Goal: Find specific page/section

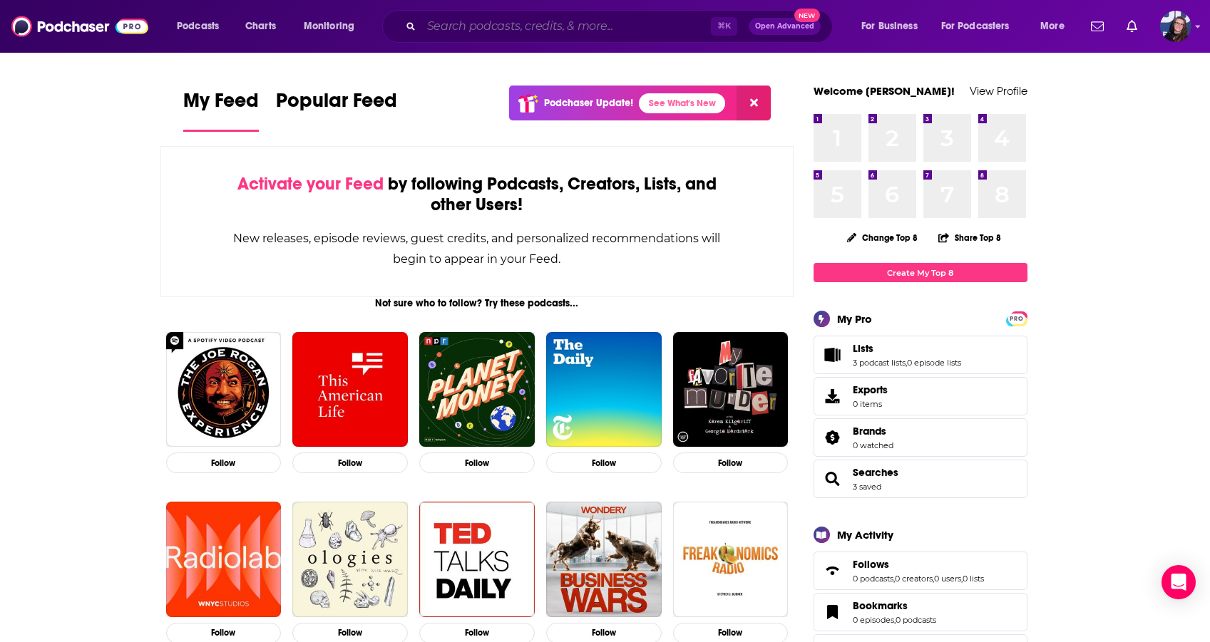
click at [542, 25] on input "Search podcasts, credits, & more..." at bounding box center [565, 26] width 289 height 23
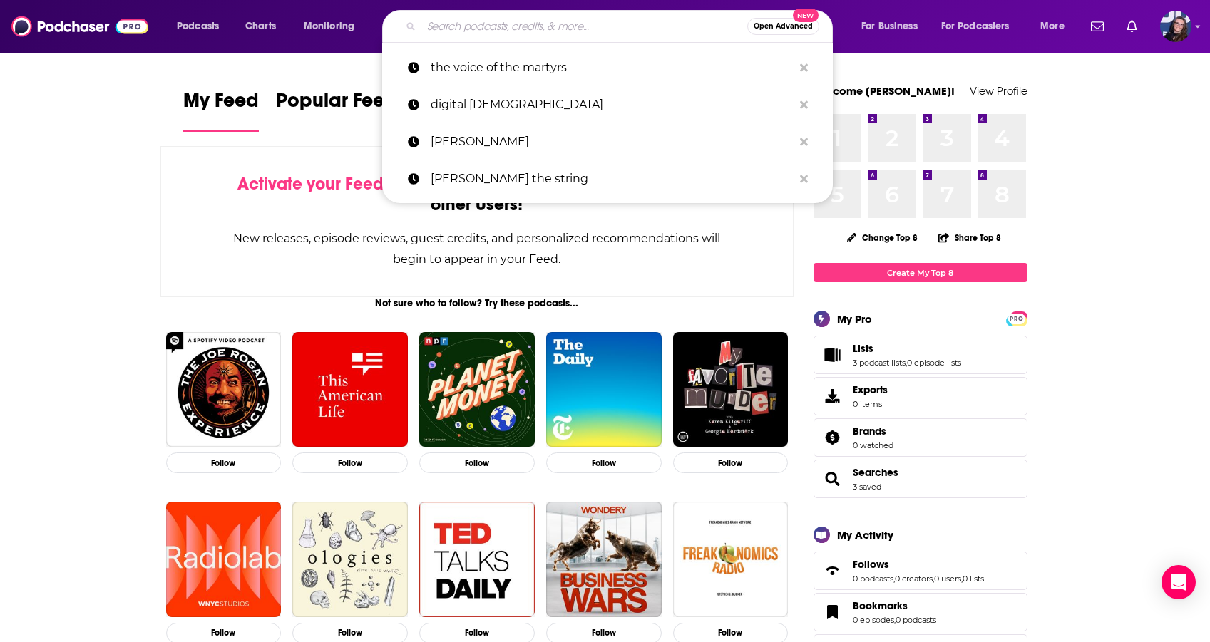
paste input "[PERSON_NAME] Daily with [PERSON_NAME]"
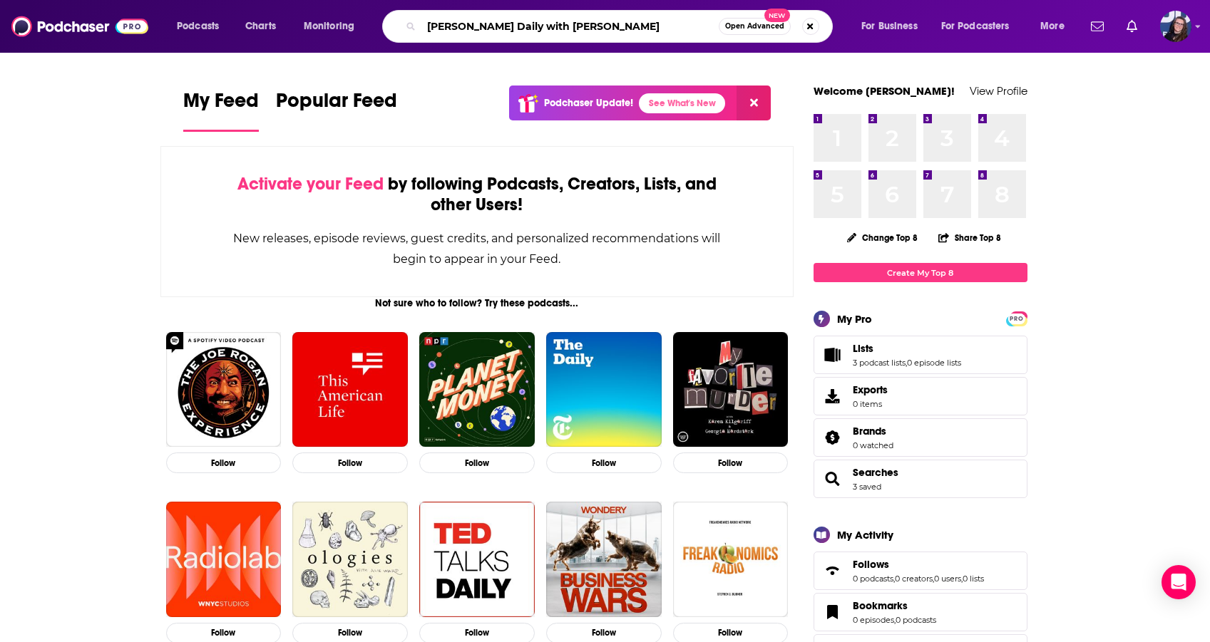
type input "[PERSON_NAME] Daily with [PERSON_NAME]"
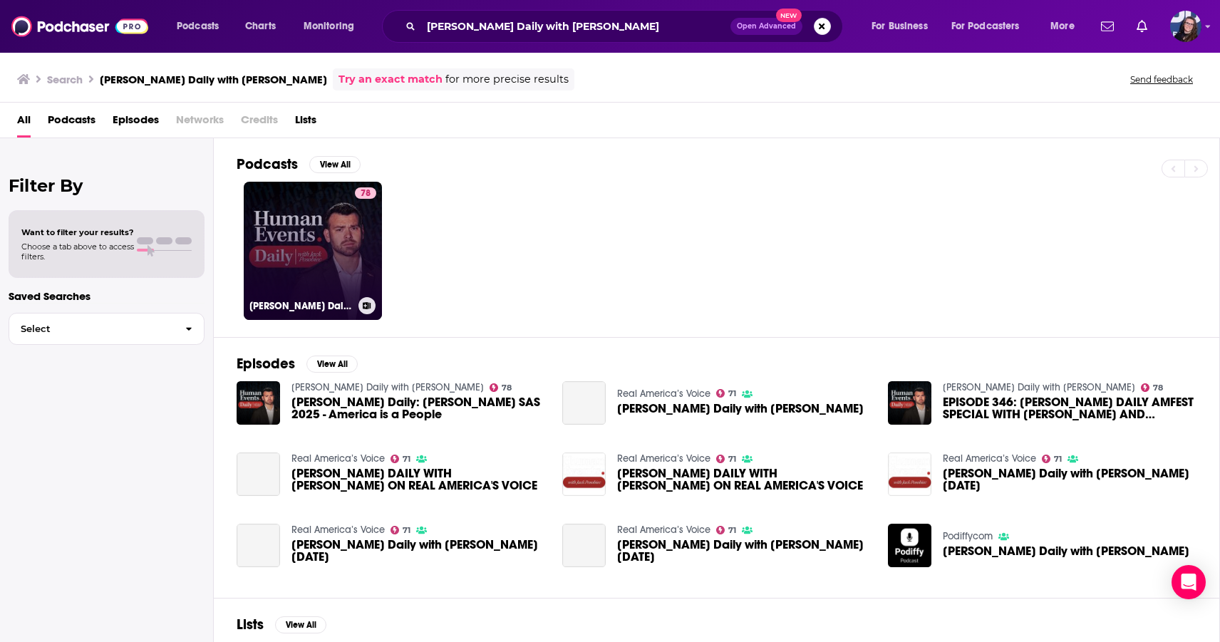
click at [334, 210] on link "78 [PERSON_NAME] Daily with [PERSON_NAME]" at bounding box center [313, 251] width 138 height 138
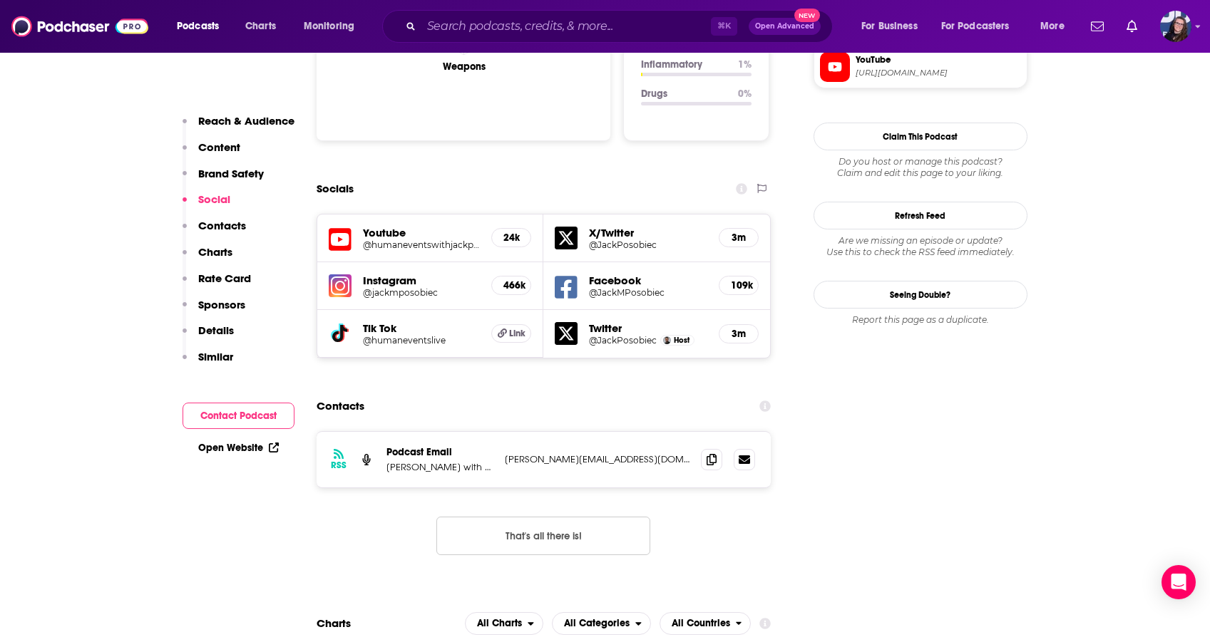
scroll to position [1654, 0]
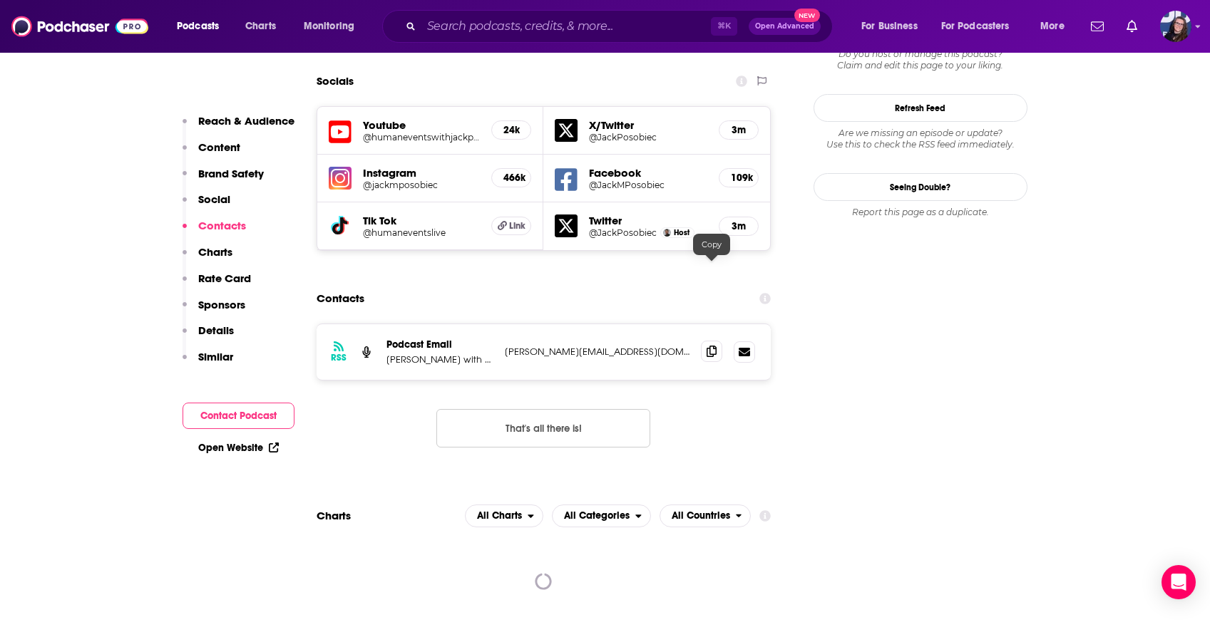
click at [711, 346] on icon at bounding box center [711, 351] width 10 height 11
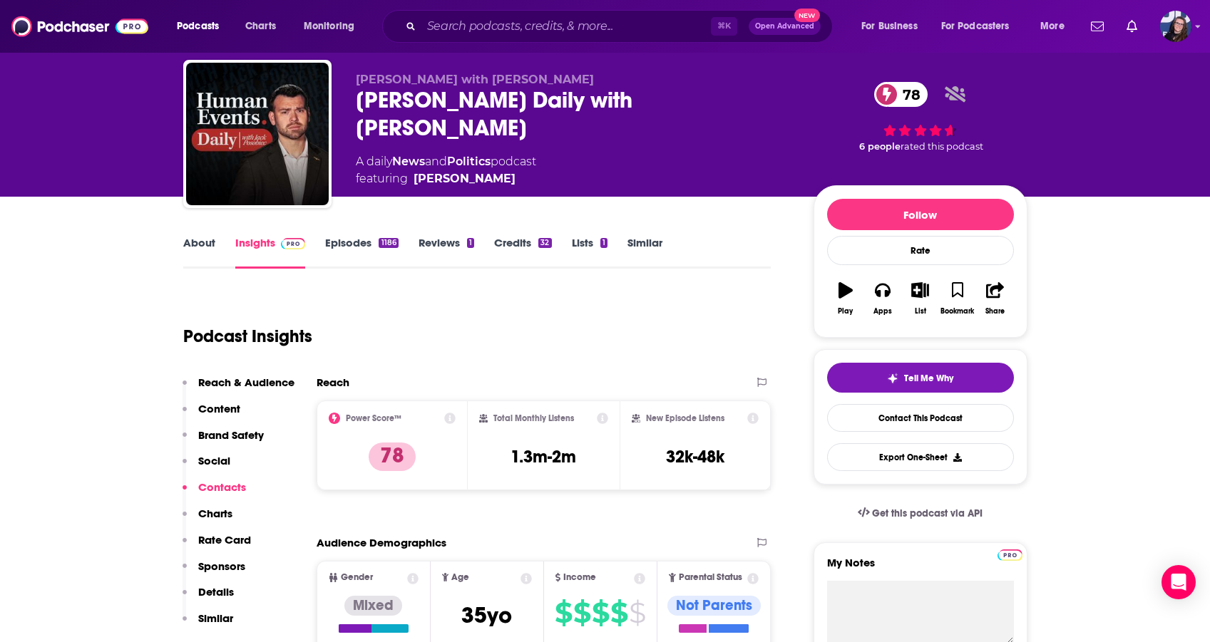
scroll to position [0, 0]
